Goal: Task Accomplishment & Management: Complete application form

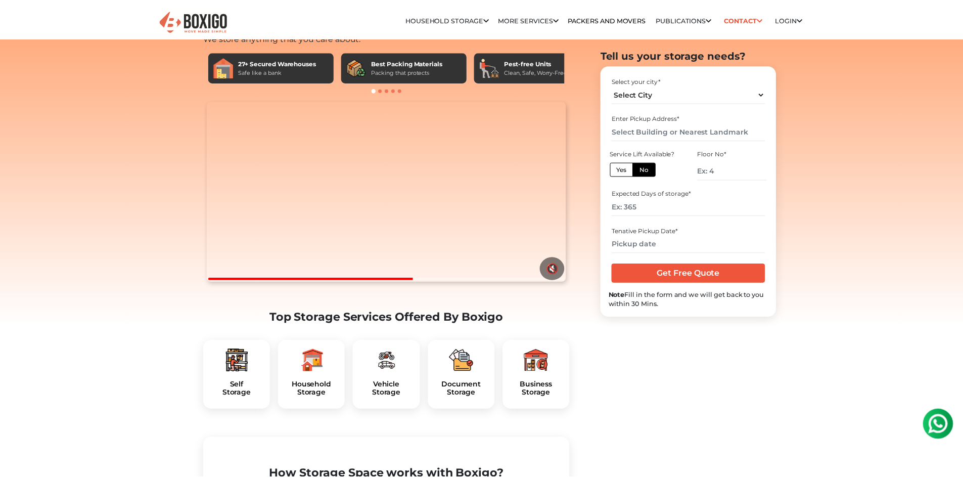
scroll to position [101, 0]
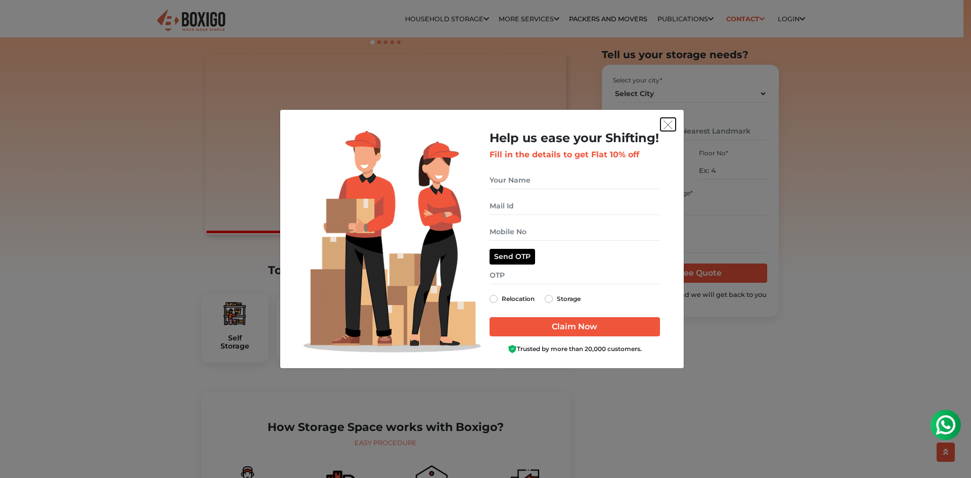
click at [665, 121] on img "get free quote dialog" at bounding box center [667, 124] width 9 height 9
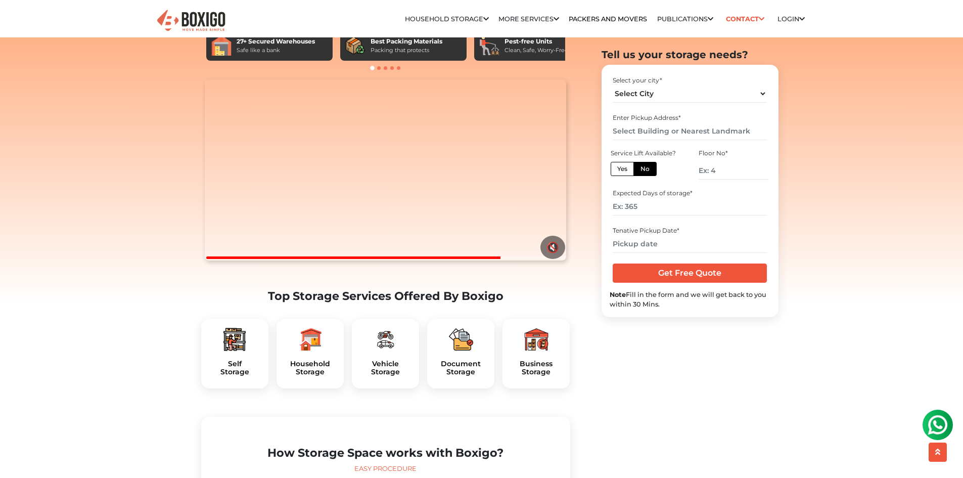
scroll to position [0, 0]
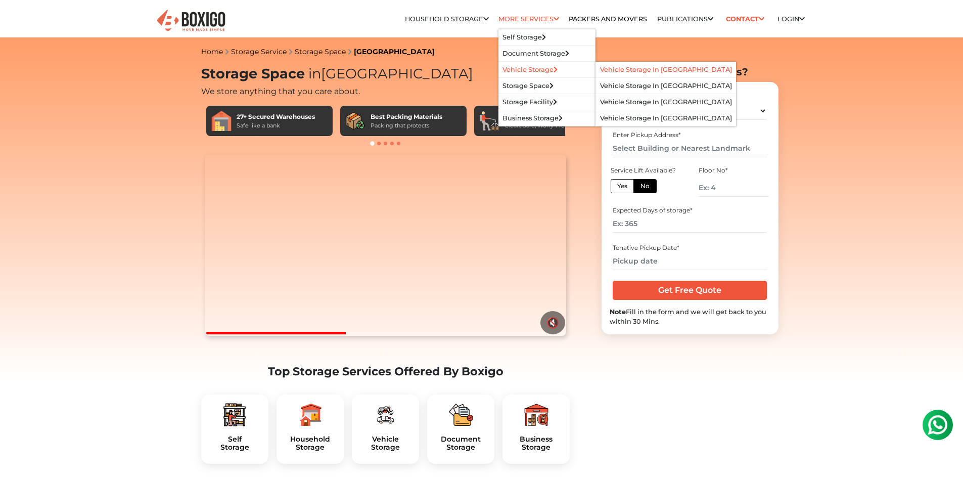
click at [604, 69] on link "Vehicle Storage in [GEOGRAPHIC_DATA]" at bounding box center [666, 70] width 132 height 8
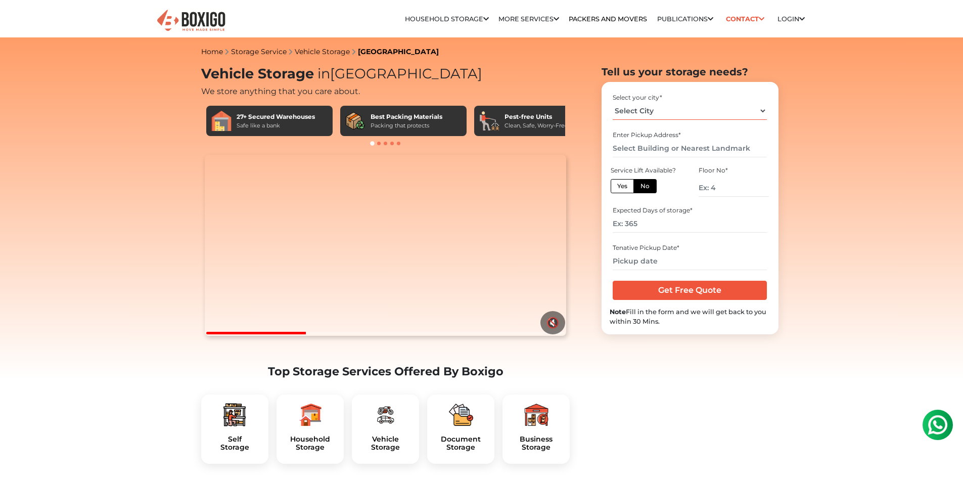
click at [639, 105] on select "Select City [GEOGRAPHIC_DATA] [GEOGRAPHIC_DATA] [GEOGRAPHIC_DATA] [GEOGRAPHIC_D…" at bounding box center [690, 111] width 154 height 18
select select "[GEOGRAPHIC_DATA]"
click at [613, 102] on select "Select City [GEOGRAPHIC_DATA] [GEOGRAPHIC_DATA] [GEOGRAPHIC_DATA] [GEOGRAPHIC_D…" at bounding box center [690, 111] width 154 height 18
click at [688, 149] on input "text" at bounding box center [690, 149] width 154 height 18
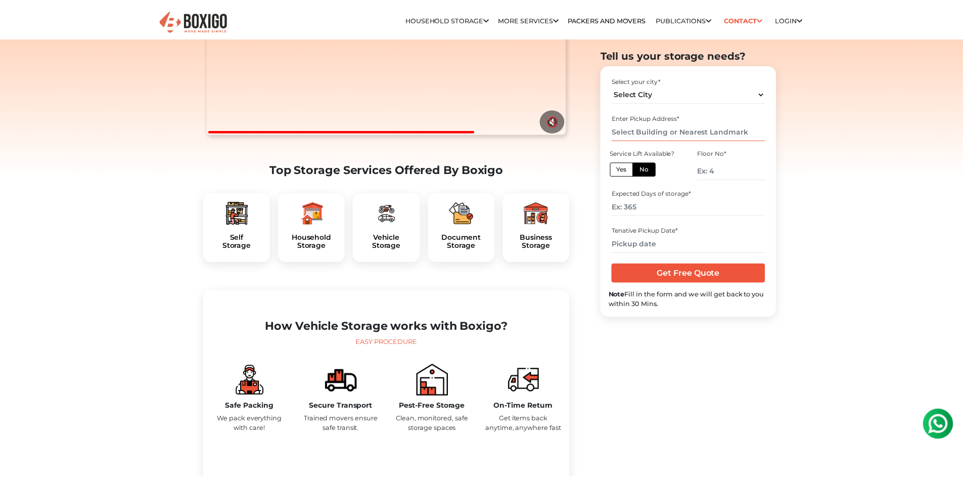
scroll to position [202, 0]
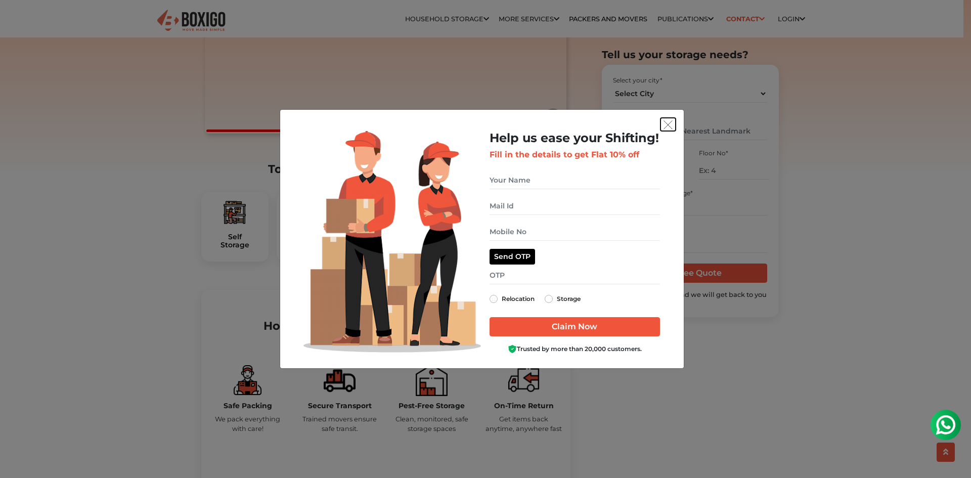
click at [664, 124] on img "get free quote dialog" at bounding box center [667, 124] width 9 height 9
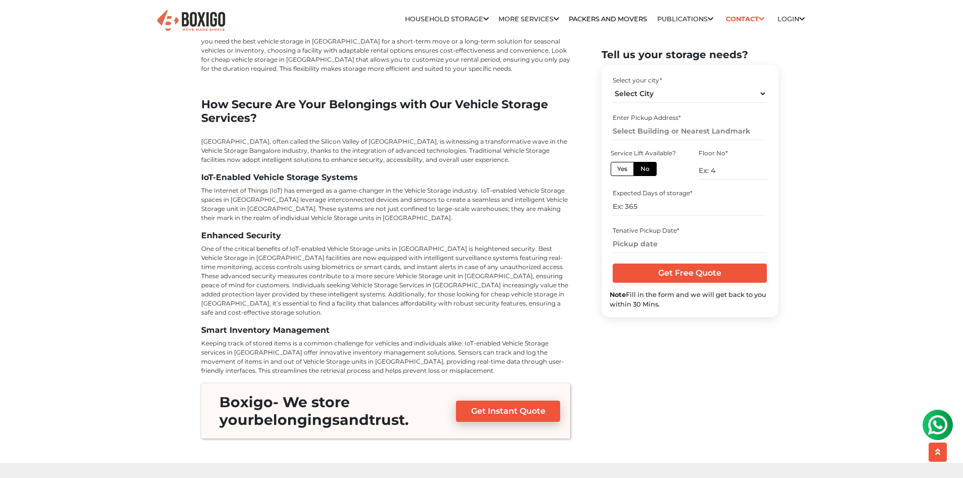
scroll to position [3539, 0]
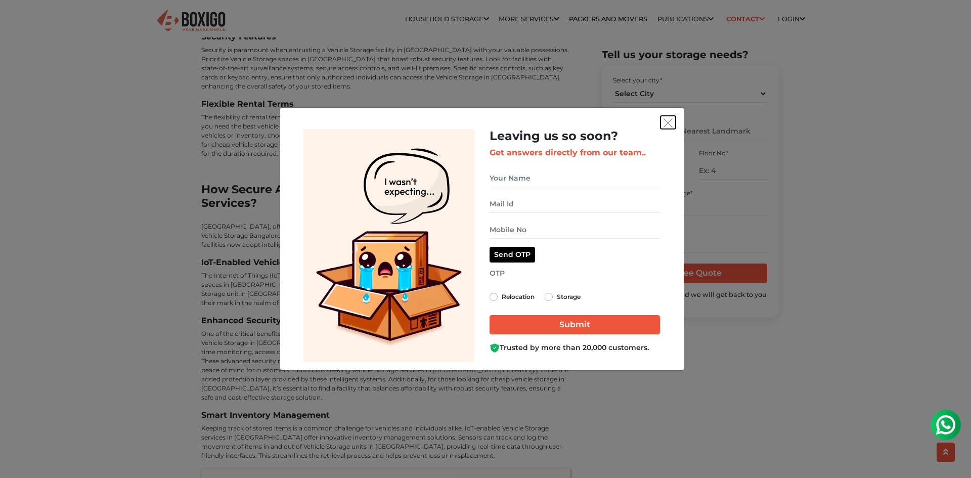
click at [666, 116] on button "get free quote dialog" at bounding box center [667, 122] width 15 height 13
